Goal: Entertainment & Leisure: Consume media (video, audio)

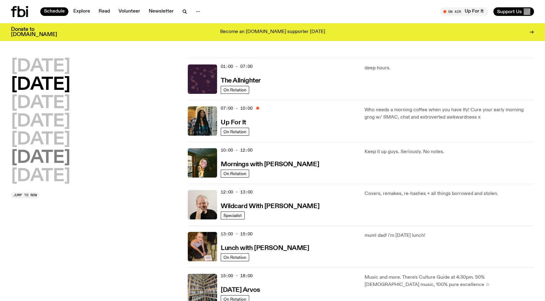
click at [60, 160] on h2 "[DATE]" at bounding box center [40, 157] width 59 height 17
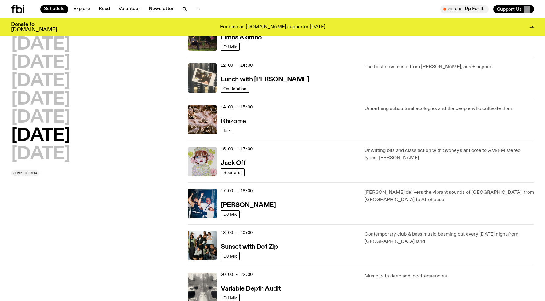
scroll to position [206, 0]
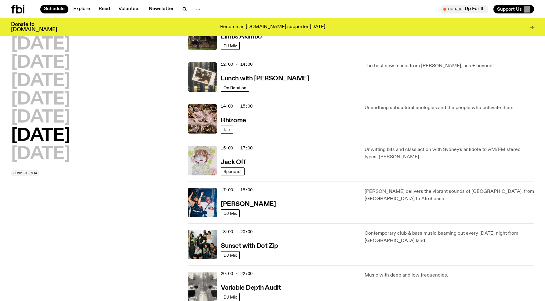
click at [204, 161] on img at bounding box center [202, 160] width 29 height 29
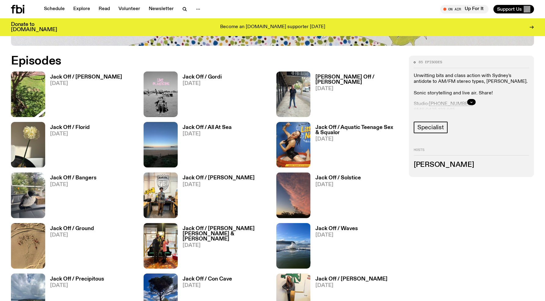
scroll to position [334, 0]
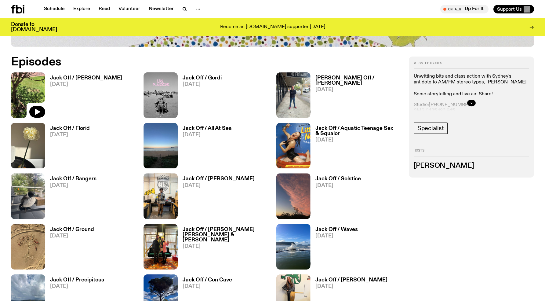
click at [31, 87] on img at bounding box center [28, 95] width 34 height 46
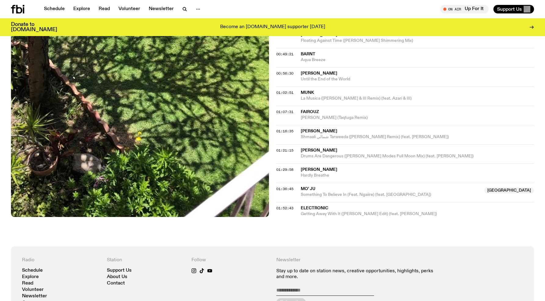
scroll to position [368, 0]
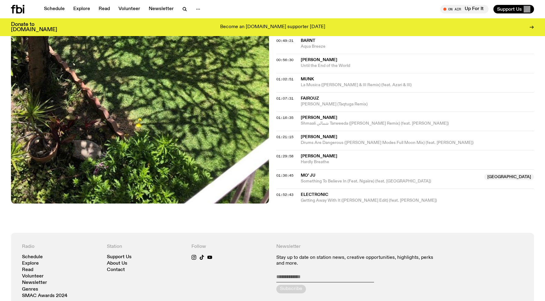
click at [312, 195] on span "Electronic" at bounding box center [314, 194] width 27 height 4
click at [280, 194] on span "01:52:43" at bounding box center [284, 194] width 17 height 5
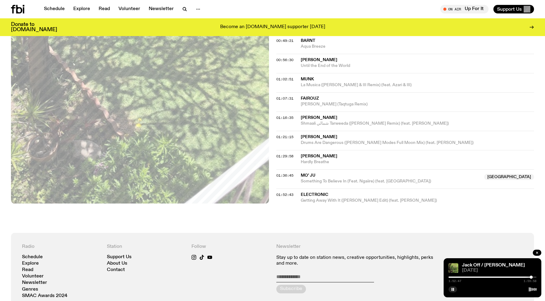
click at [468, 277] on div at bounding box center [487, 276] width 88 height 1
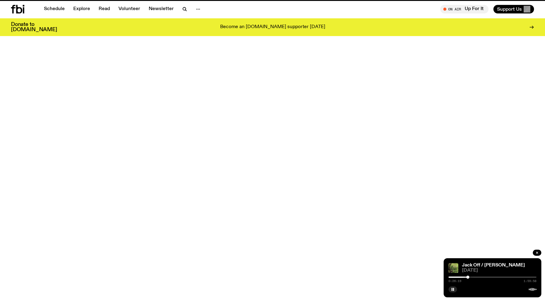
scroll to position [334, 0]
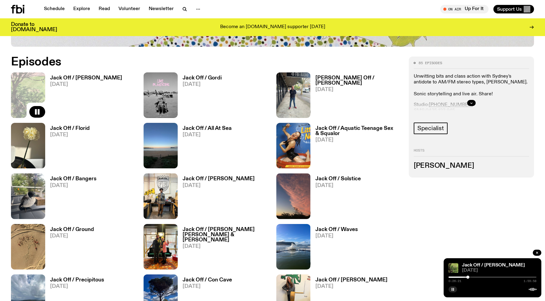
click at [452, 289] on rect "button" at bounding box center [452, 289] width 1 height 3
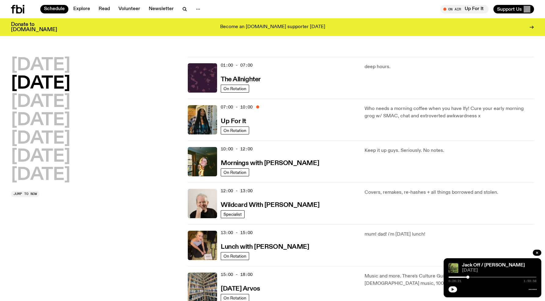
scroll to position [2, 0]
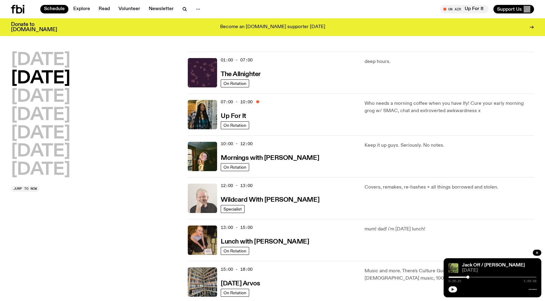
click at [203, 198] on img at bounding box center [202, 198] width 29 height 29
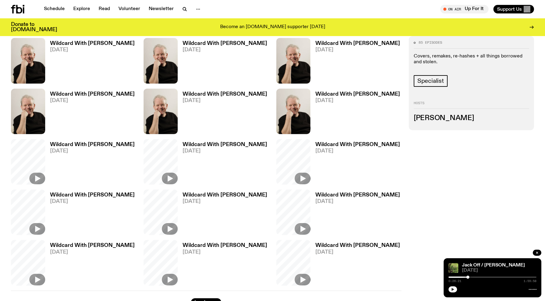
scroll to position [232, 0]
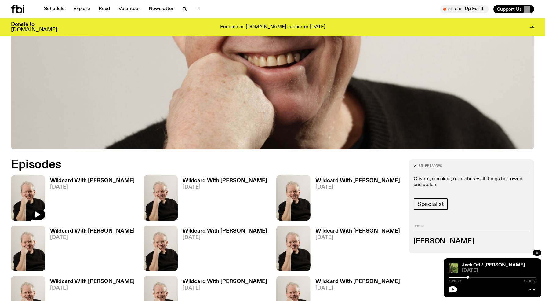
click at [31, 191] on img at bounding box center [28, 198] width 34 height 46
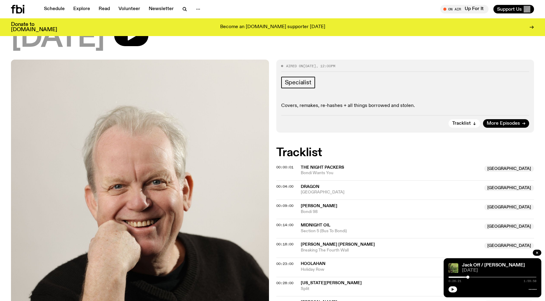
scroll to position [60, 0]
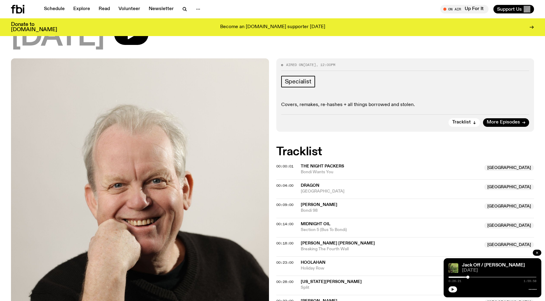
click at [538, 252] on icon "button" at bounding box center [537, 253] width 4 height 4
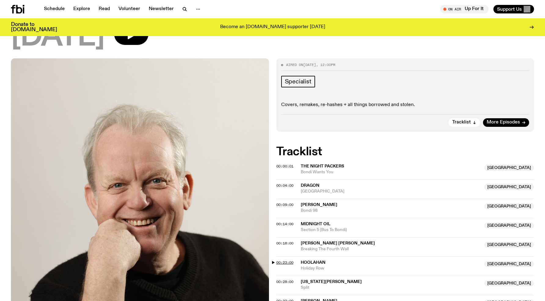
click at [283, 261] on span "00:23:00" at bounding box center [284, 262] width 17 height 5
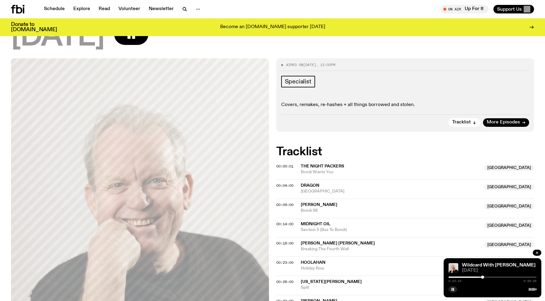
click at [481, 277] on div at bounding box center [439, 276] width 88 height 1
click at [480, 277] on div at bounding box center [480, 276] width 3 height 3
drag, startPoint x: 482, startPoint y: 277, endPoint x: 486, endPoint y: 277, distance: 4.6
click at [486, 277] on div at bounding box center [486, 276] width 3 height 3
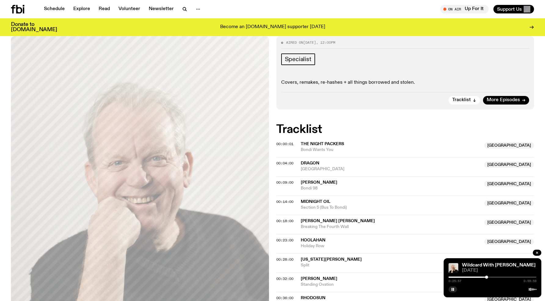
scroll to position [88, 0]
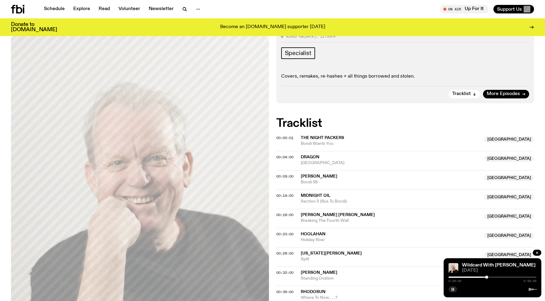
click at [453, 288] on icon "button" at bounding box center [453, 289] width 4 height 4
